Goal: Understand process/instructions: Learn how to perform a task or action

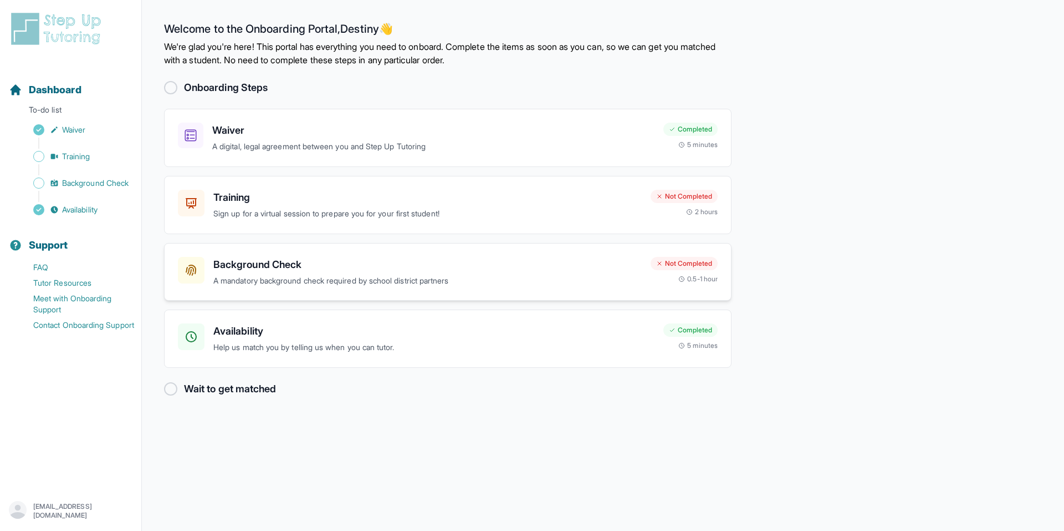
click at [353, 280] on p "A mandatory background check required by school district partners" at bounding box center [427, 280] width 429 height 13
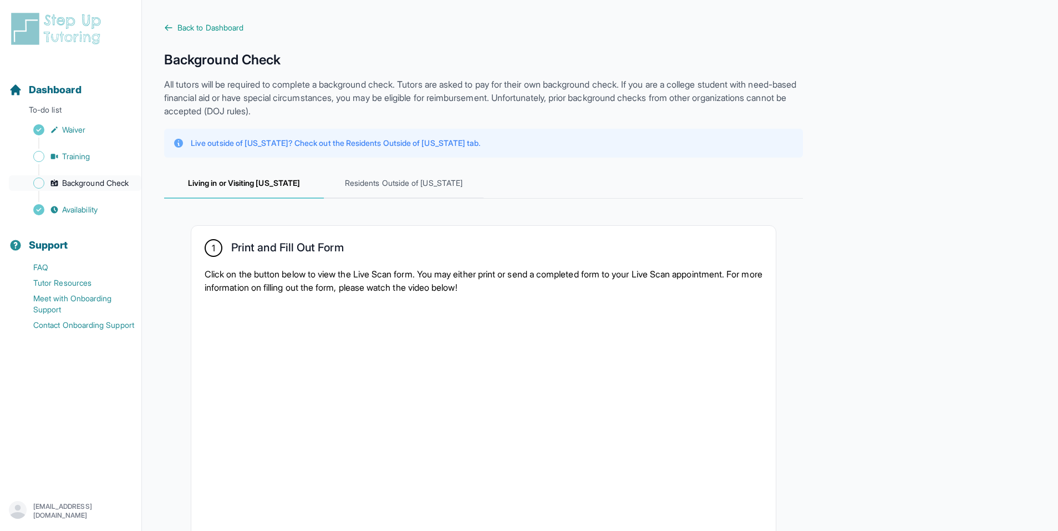
click at [82, 183] on span "Background Check" at bounding box center [95, 182] width 67 height 11
click at [82, 155] on span "Training" at bounding box center [76, 156] width 28 height 11
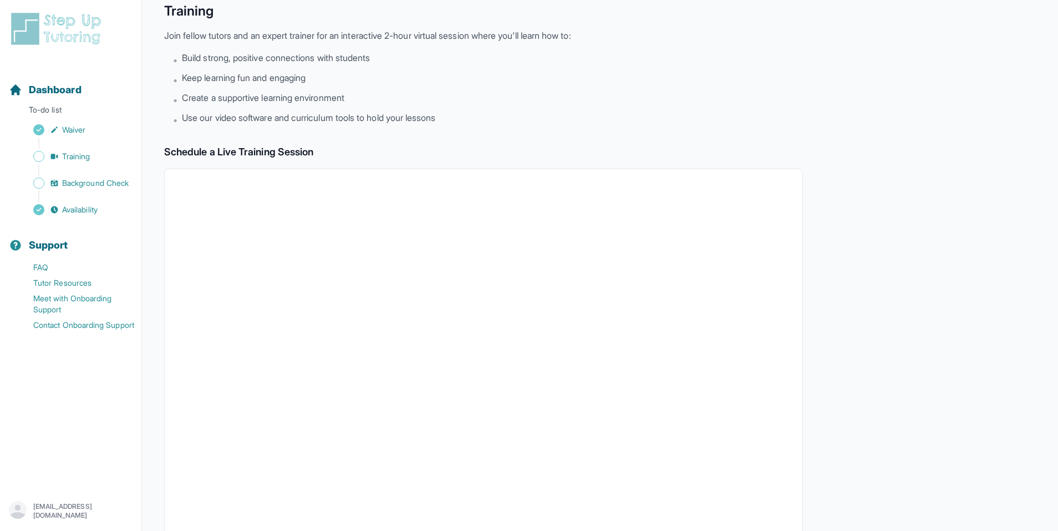
scroll to position [28, 0]
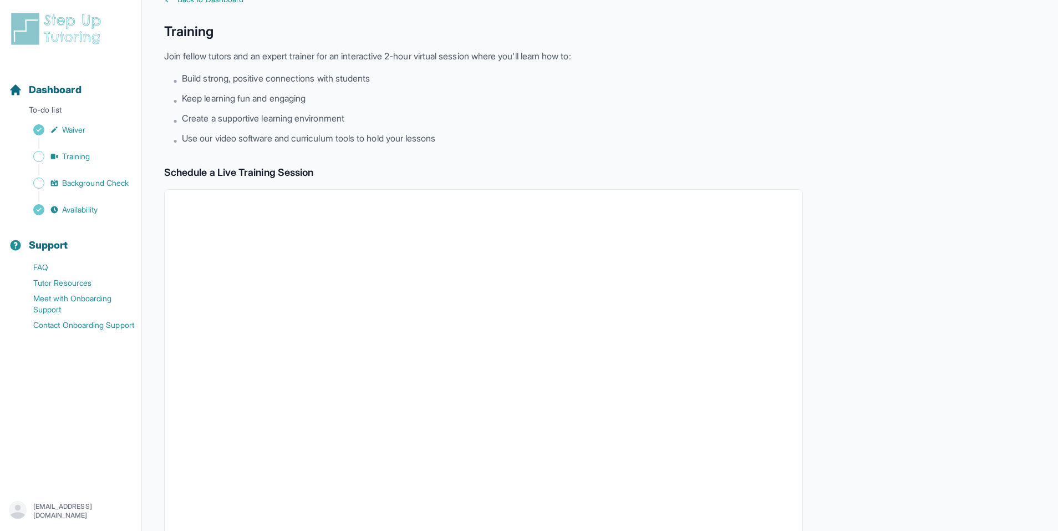
click at [435, 139] on span "Use our video software and curriculum tools to hold your lessons" at bounding box center [308, 137] width 253 height 13
